Goal: Register for event/course

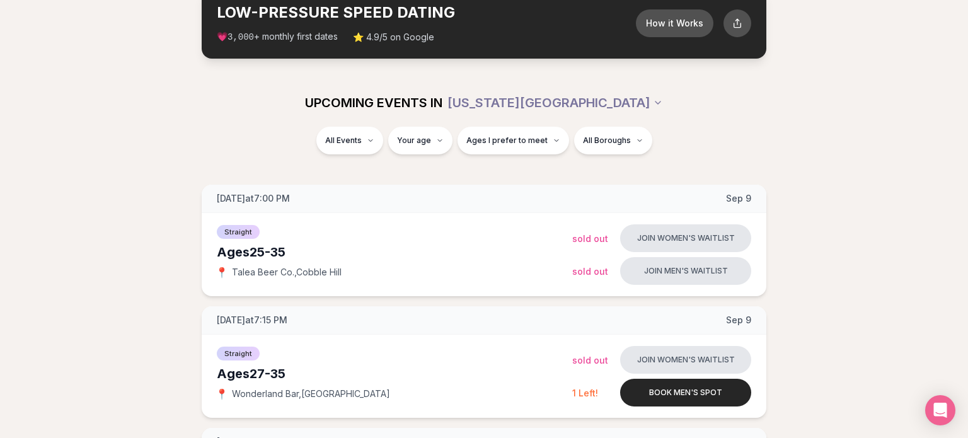
scroll to position [80, 0]
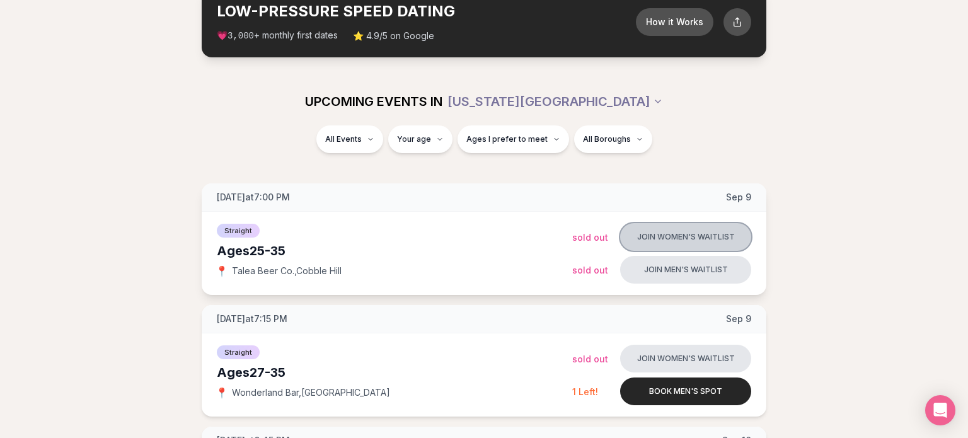
click at [715, 251] on button "Join women's waitlist" at bounding box center [685, 237] width 131 height 28
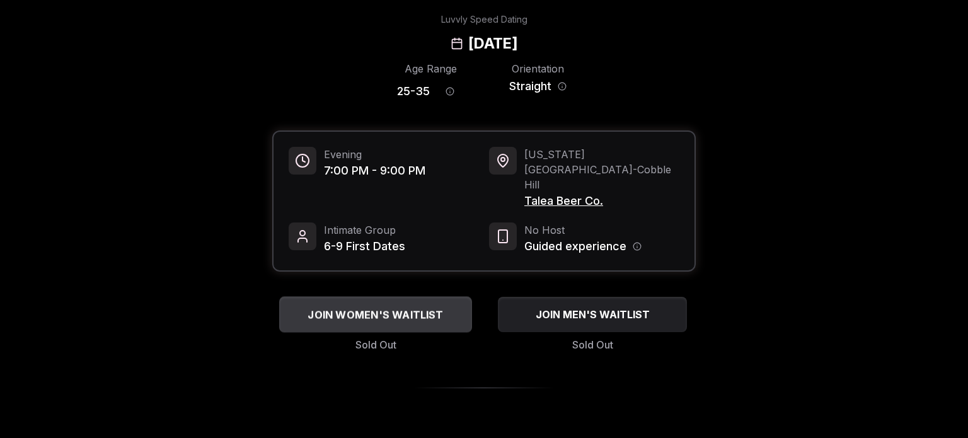
scroll to position [86, 0]
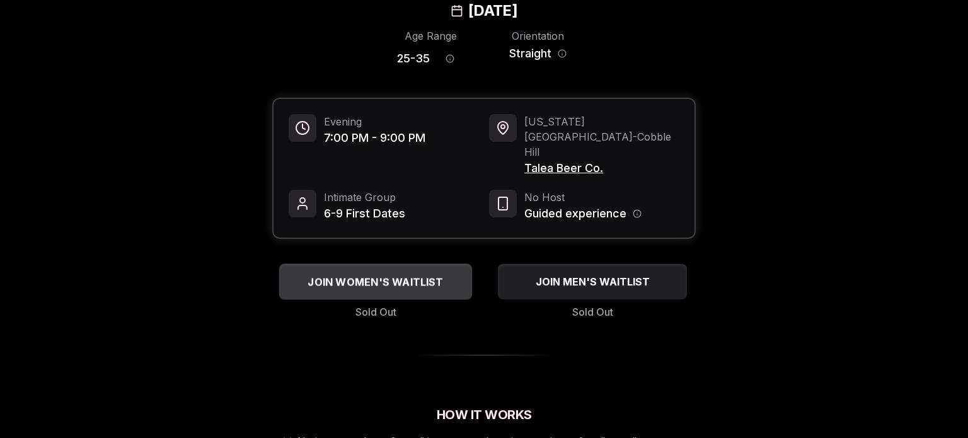
click at [430, 289] on span "JOIN WOMEN'S WAITLIST" at bounding box center [375, 281] width 141 height 15
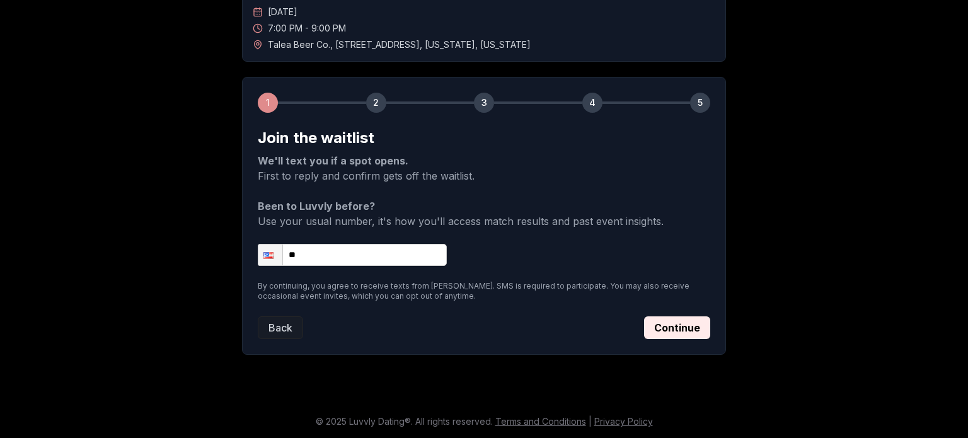
scroll to position [243, 0]
click at [306, 244] on input "**" at bounding box center [352, 255] width 189 height 22
type input "**********"
click at [708, 316] on button "Continue" at bounding box center [677, 327] width 66 height 23
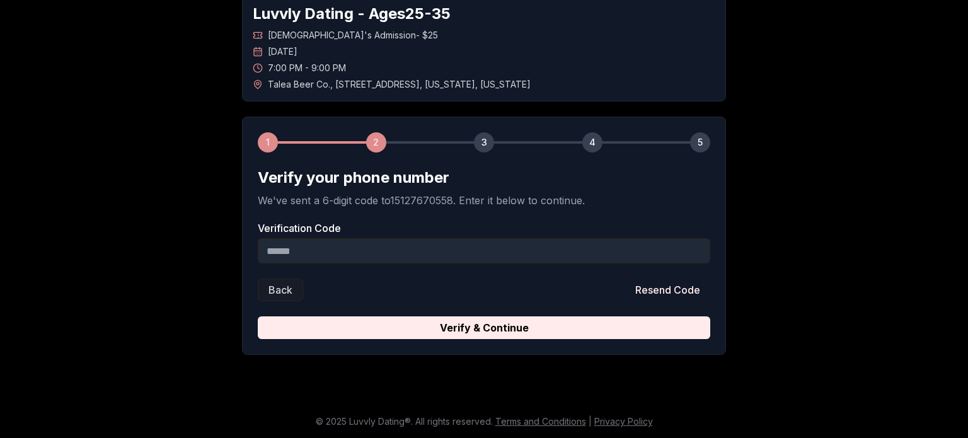
scroll to position [199, 0]
click at [556, 223] on div "Verification Code" at bounding box center [484, 243] width 452 height 40
click at [546, 238] on input "Verification Code" at bounding box center [484, 250] width 452 height 25
type input "******"
click at [258, 316] on button "Verify & Continue" at bounding box center [484, 327] width 452 height 23
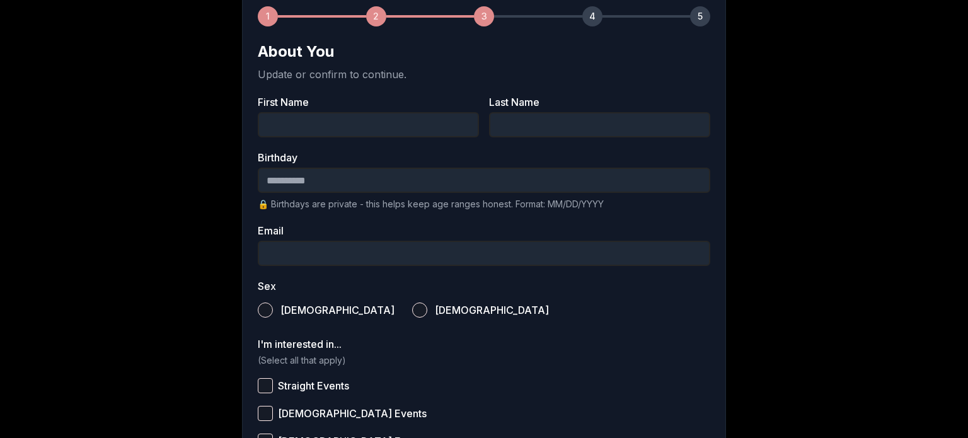
click at [397, 137] on input "First Name" at bounding box center [368, 124] width 221 height 25
type input "********"
type input "*********"
type input "**********"
click at [488, 193] on input "Birthday" at bounding box center [484, 180] width 452 height 25
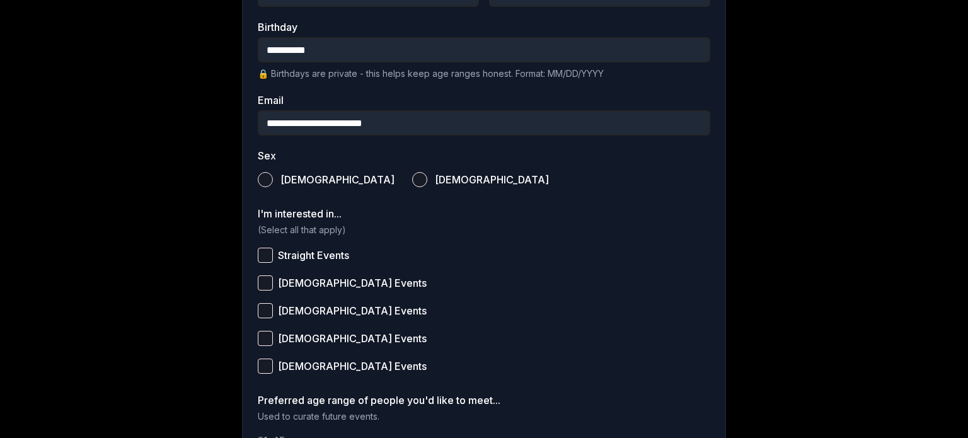
scroll to position [368, 0]
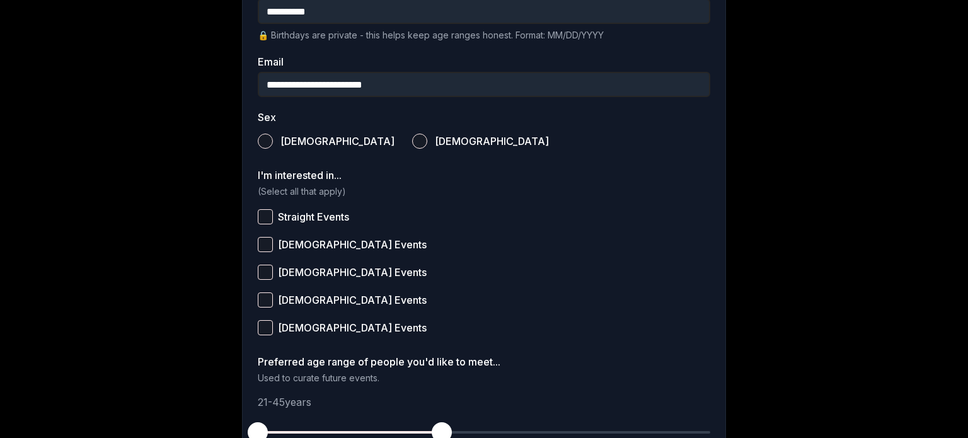
type input "**********"
click at [412, 149] on button "Female" at bounding box center [419, 141] width 15 height 15
click at [258, 224] on button "Straight Events" at bounding box center [265, 216] width 15 height 15
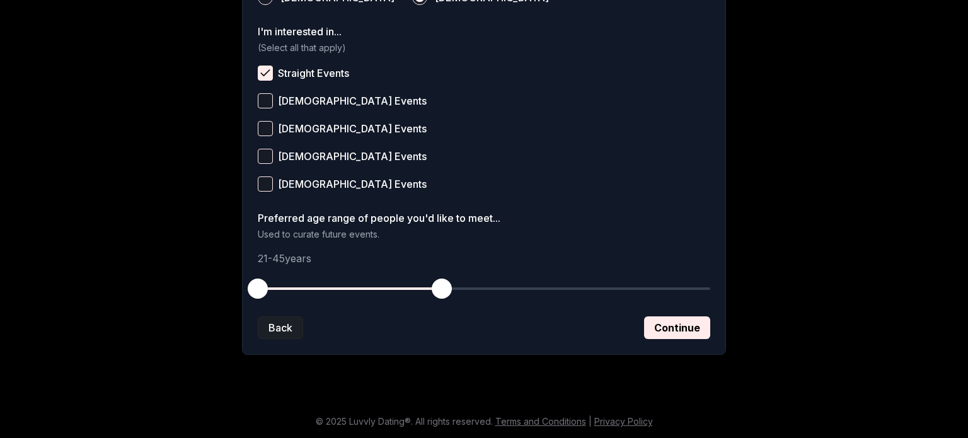
scroll to position [694, 0]
drag, startPoint x: 195, startPoint y: 294, endPoint x: 268, endPoint y: 297, distance: 73.2
click at [301, 297] on span "button" at bounding box center [311, 289] width 20 height 20
click at [699, 336] on button "Continue" at bounding box center [677, 327] width 66 height 23
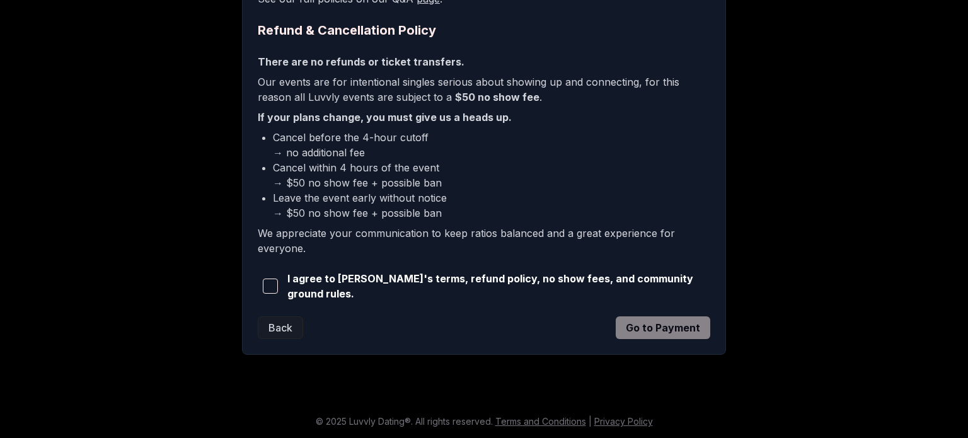
scroll to position [403, 0]
click at [682, 301] on div "I agree to Luvvly's terms, refund policy, no show fees, and community ground ru…" at bounding box center [484, 286] width 452 height 30
click at [674, 301] on span "I agree to Luvvly's terms, refund policy, no show fees, and community ground ru…" at bounding box center [498, 286] width 423 height 30
click at [258, 300] on button "button" at bounding box center [270, 286] width 25 height 28
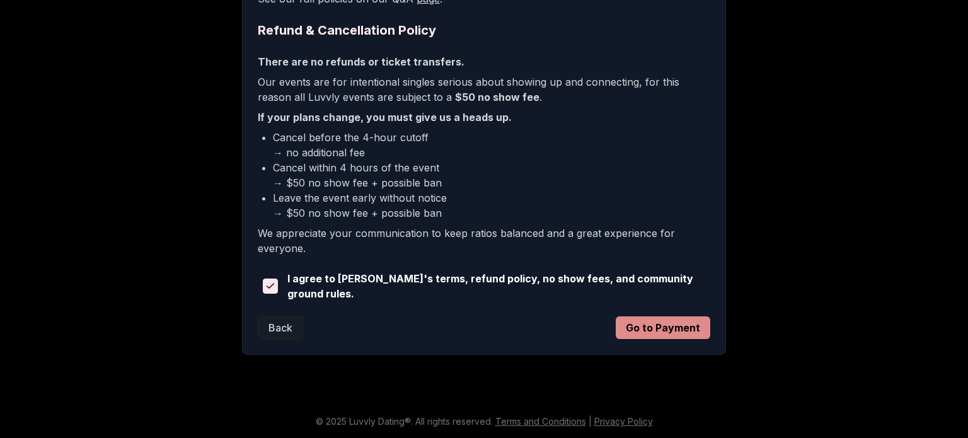
click at [677, 339] on button "Go to Payment" at bounding box center [663, 327] width 95 height 23
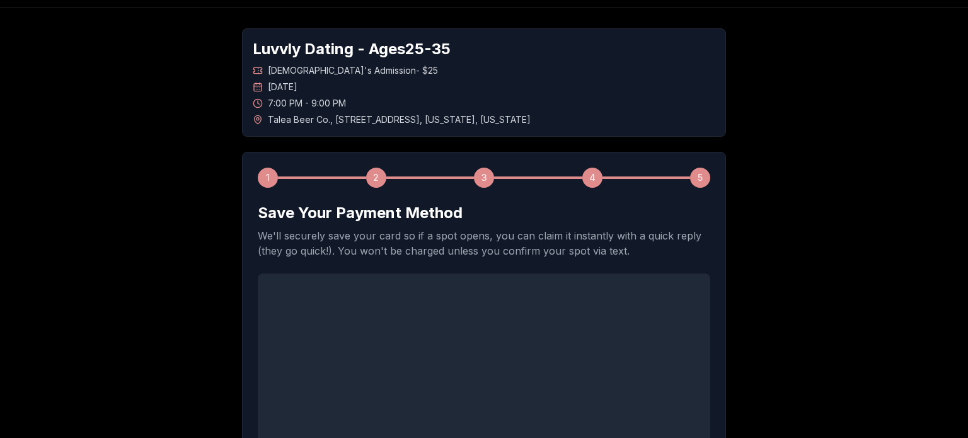
scroll to position [0, 0]
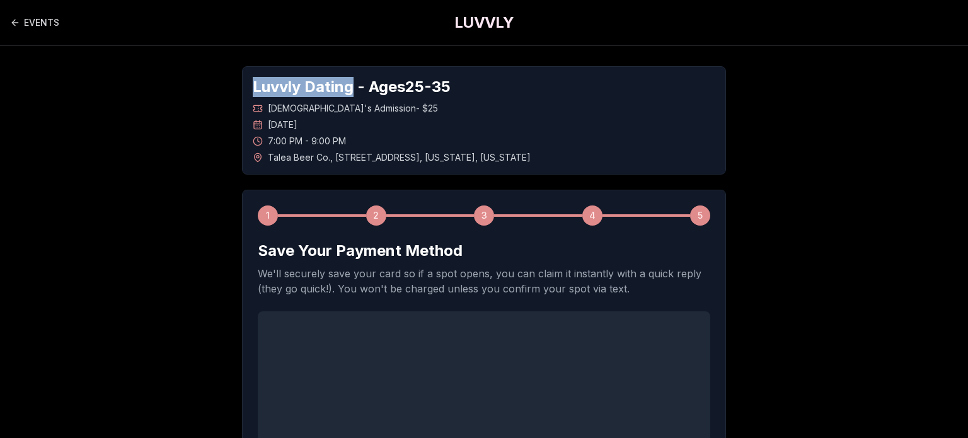
drag, startPoint x: 323, startPoint y: 103, endPoint x: 148, endPoint y: 113, distance: 174.8
click at [148, 113] on div "Luvvly Dating - Ages 25 - 35 Straight Women's Admission - $25 Tuesday, Septembe…" at bounding box center [484, 433] width 882 height 774
click at [50, 25] on link "EVENTS" at bounding box center [34, 22] width 49 height 25
click at [18, 23] on icon "Back to events" at bounding box center [15, 23] width 6 height 0
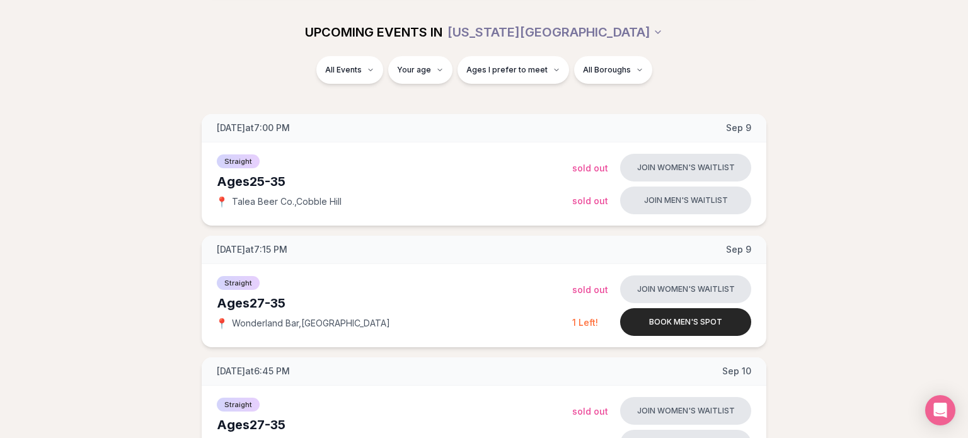
scroll to position [151, 0]
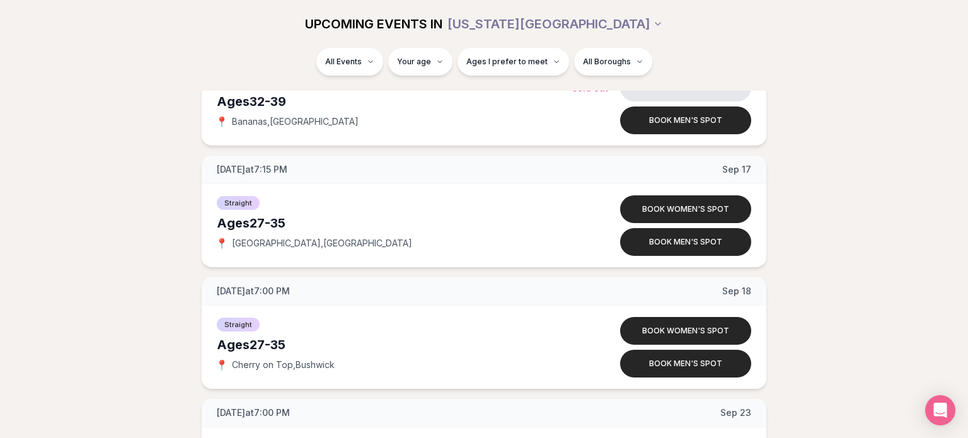
scroll to position [1692, 0]
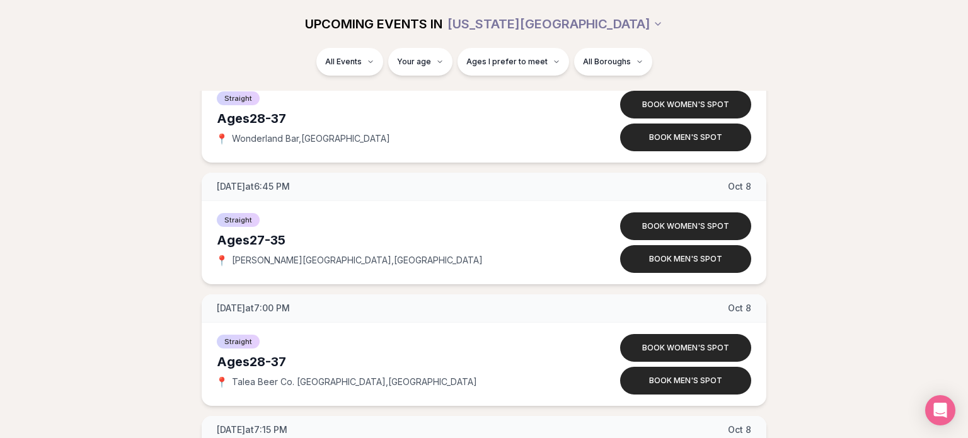
scroll to position [4244, 0]
